Goal: Transaction & Acquisition: Purchase product/service

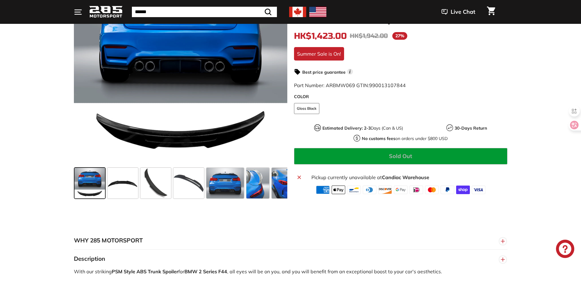
scroll to position [92, 0]
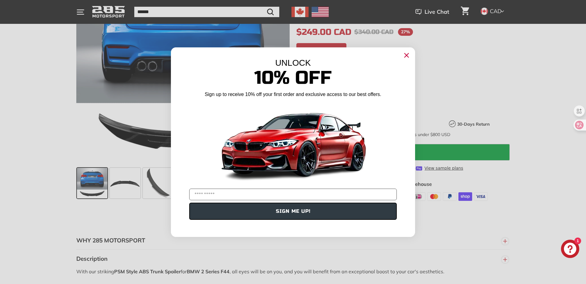
click at [405, 56] on circle "Close dialog" at bounding box center [406, 54] width 9 height 9
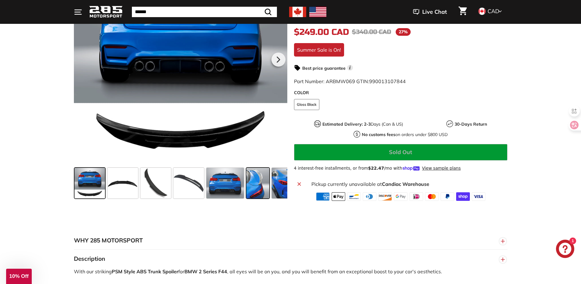
click at [259, 187] on span at bounding box center [257, 183] width 23 height 31
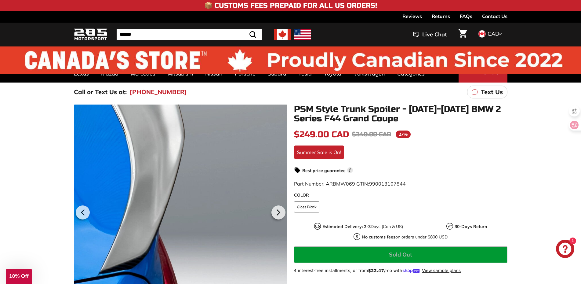
scroll to position [122, 0]
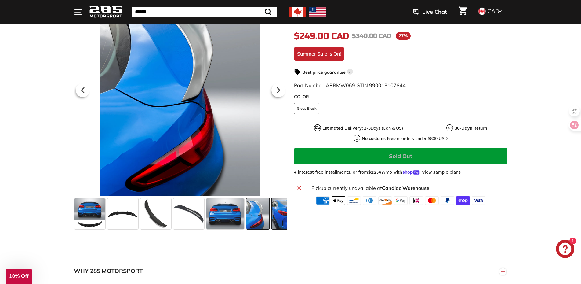
click at [277, 221] on span at bounding box center [292, 213] width 41 height 31
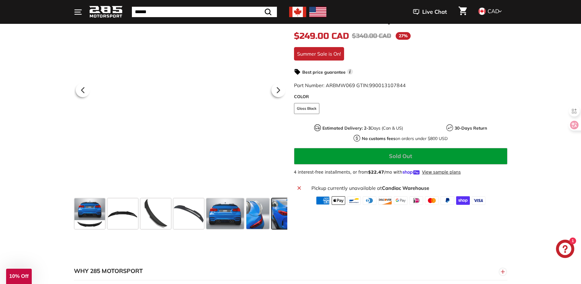
scroll to position [0, 60]
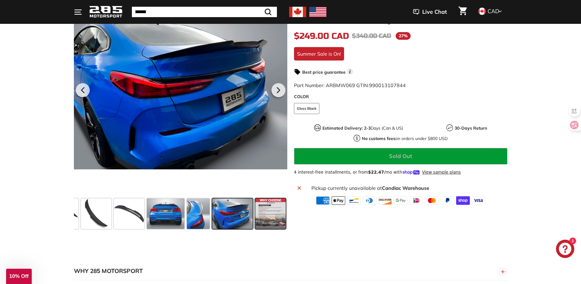
click at [266, 213] on span at bounding box center [270, 213] width 31 height 31
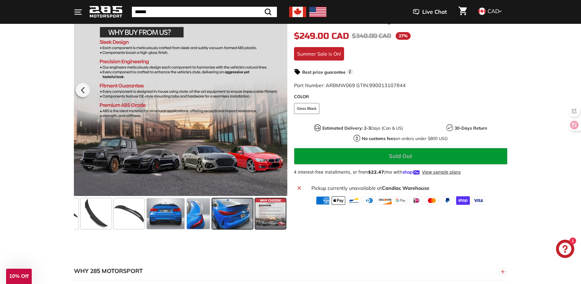
click at [243, 210] on span at bounding box center [232, 213] width 41 height 31
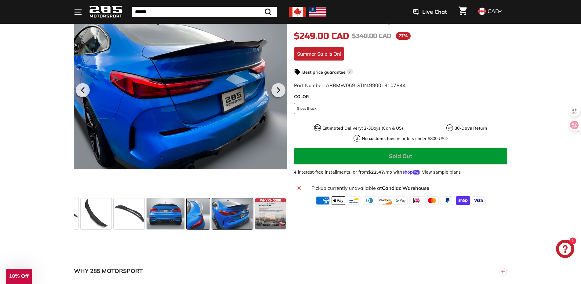
click at [200, 208] on span at bounding box center [198, 213] width 23 height 31
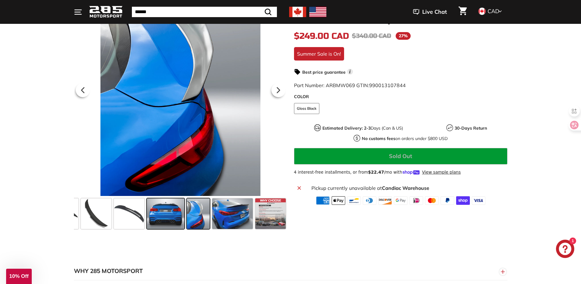
click at [179, 208] on span at bounding box center [166, 213] width 38 height 31
